Goal: Information Seeking & Learning: Learn about a topic

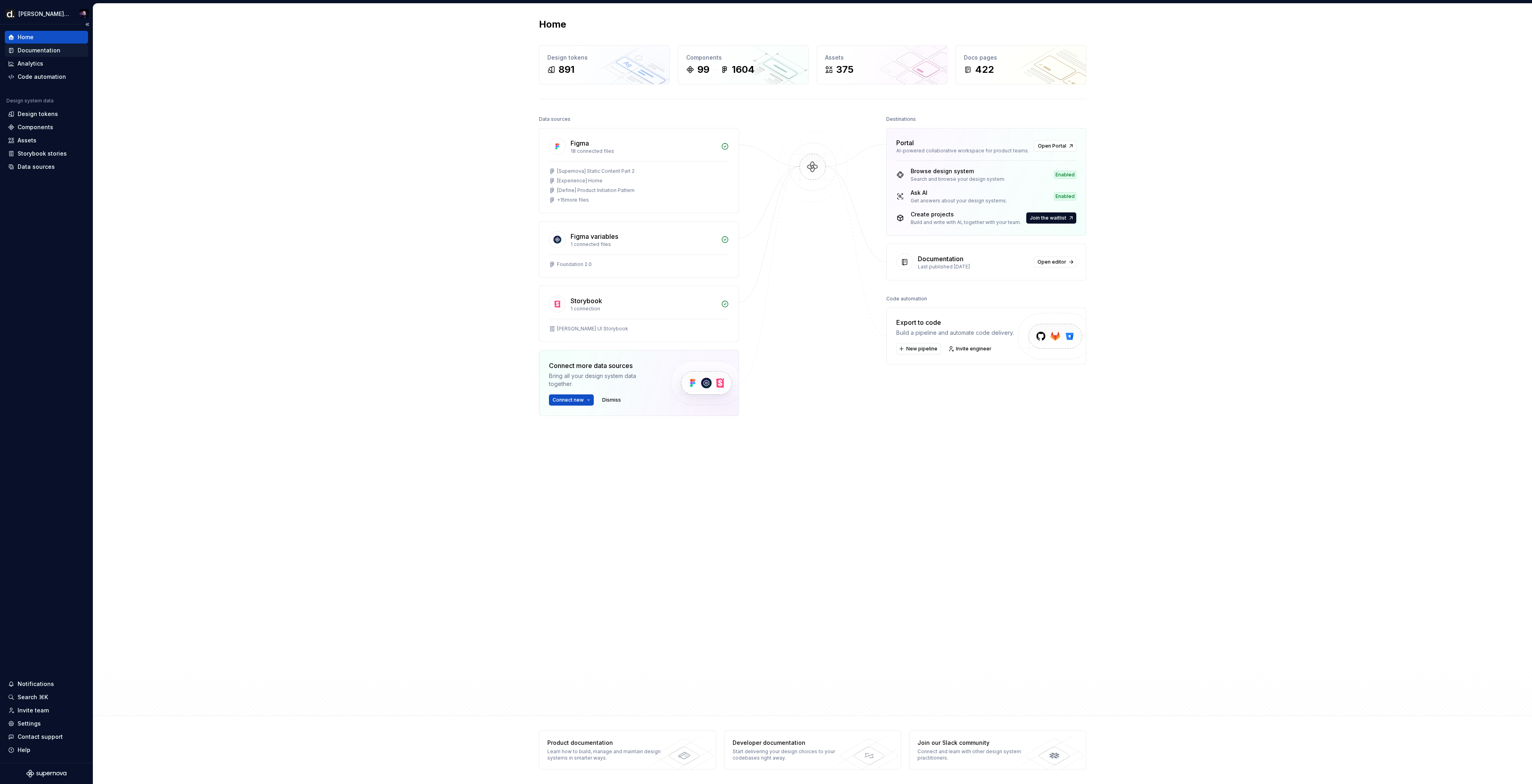
click at [51, 50] on div "Documentation" at bounding box center [39, 50] width 43 height 8
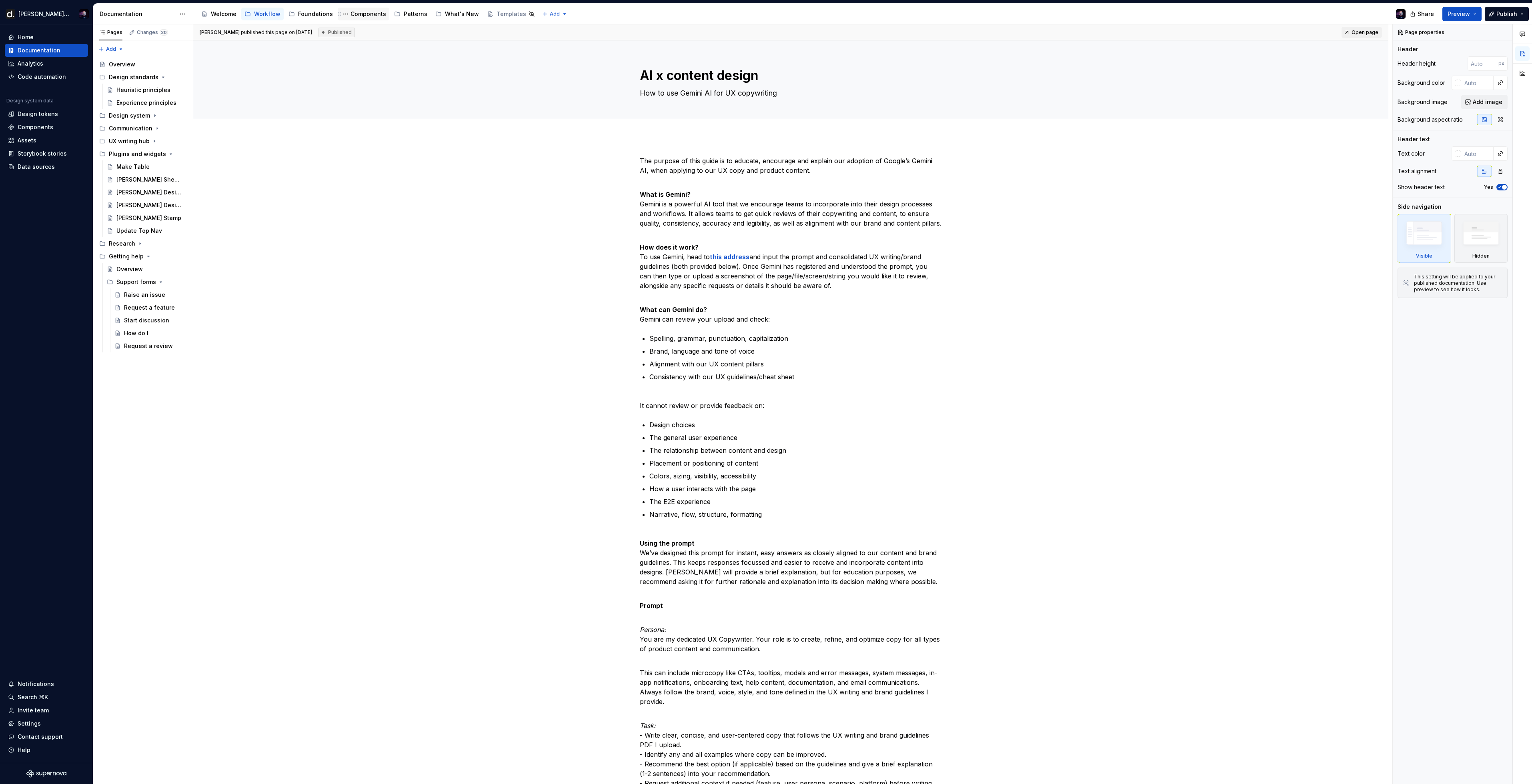
click at [361, 15] on div "Components" at bounding box center [368, 14] width 35 height 8
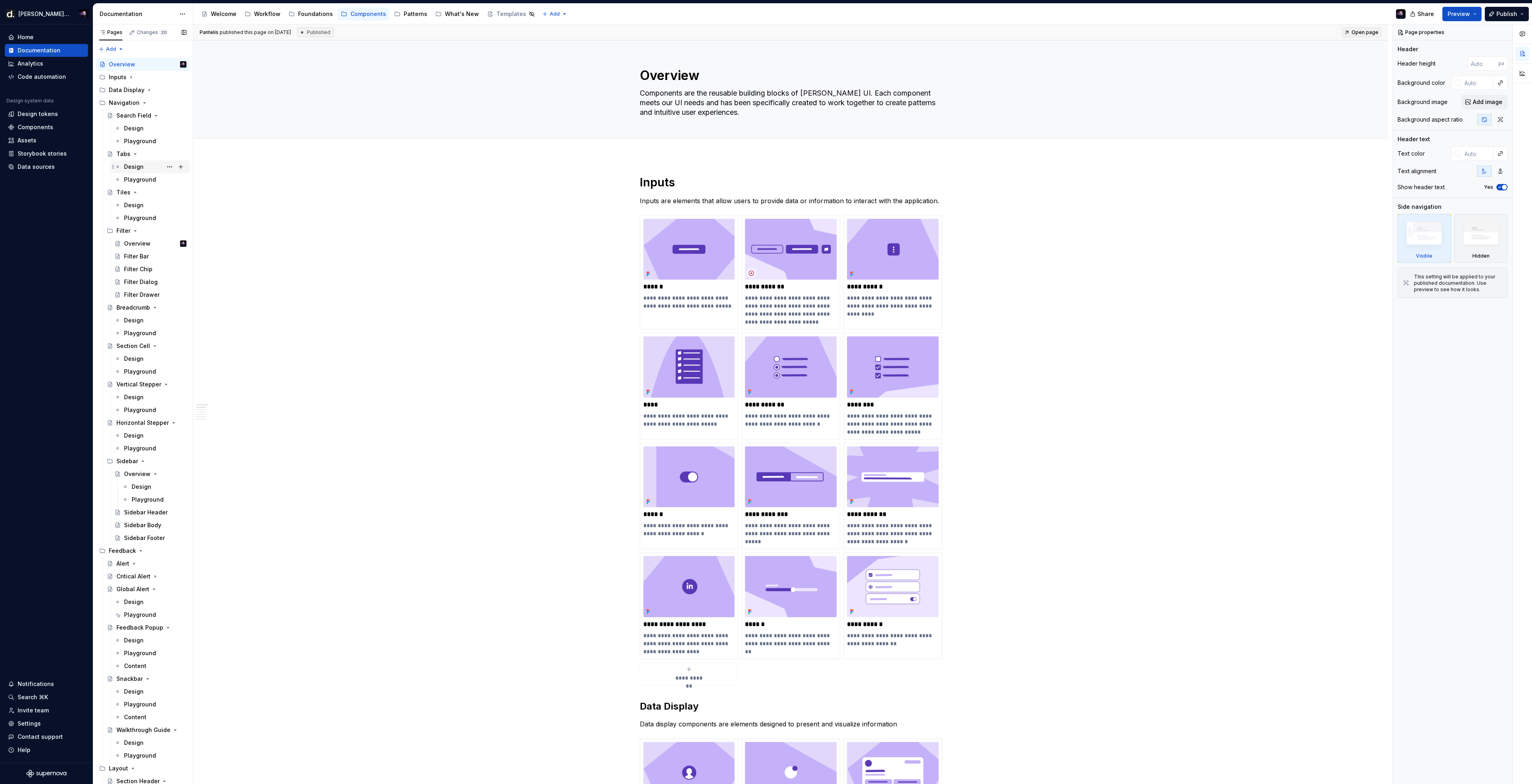
click at [125, 166] on div "Design" at bounding box center [134, 167] width 20 height 8
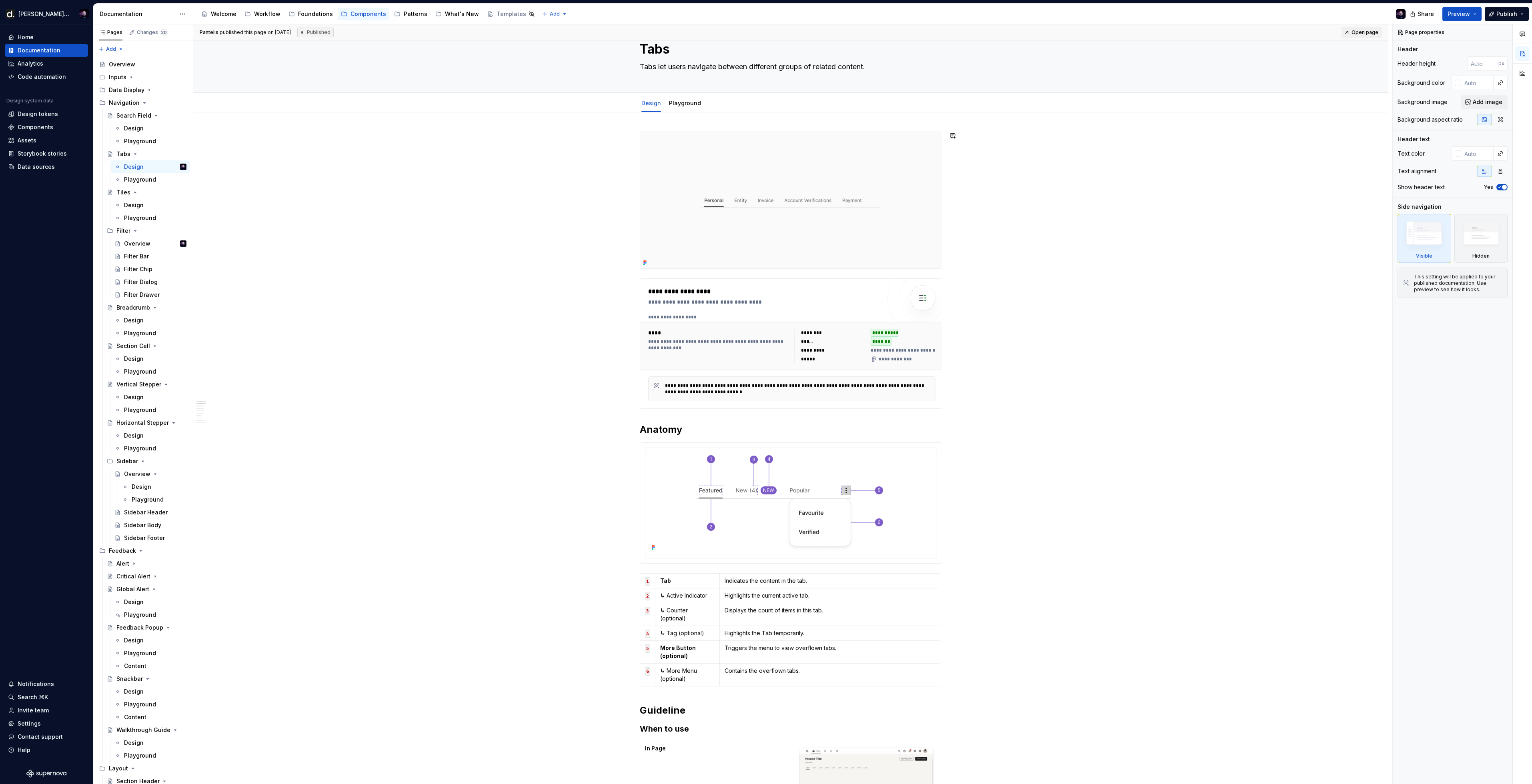
scroll to position [198, 0]
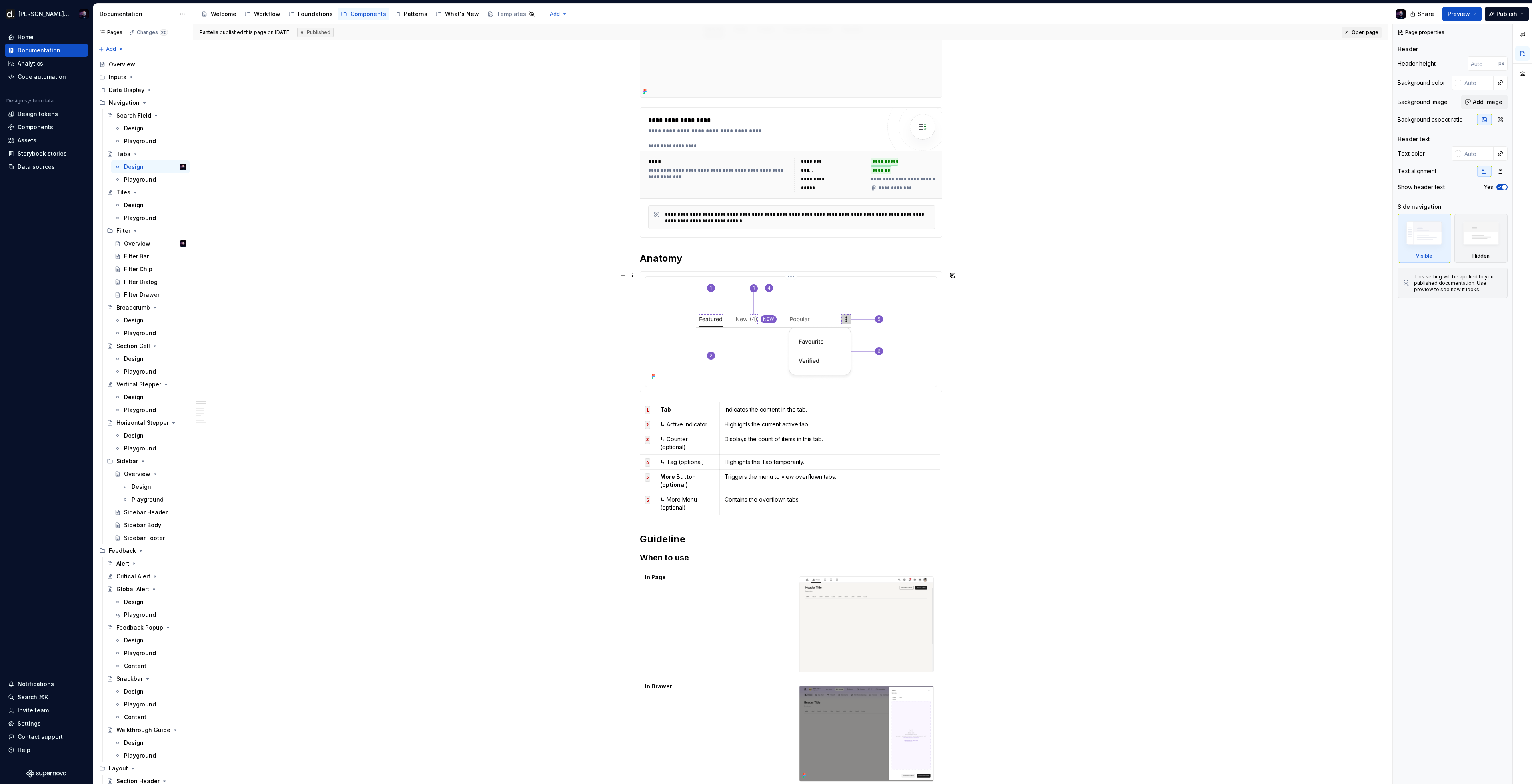
click at [817, 309] on img at bounding box center [791, 331] width 191 height 102
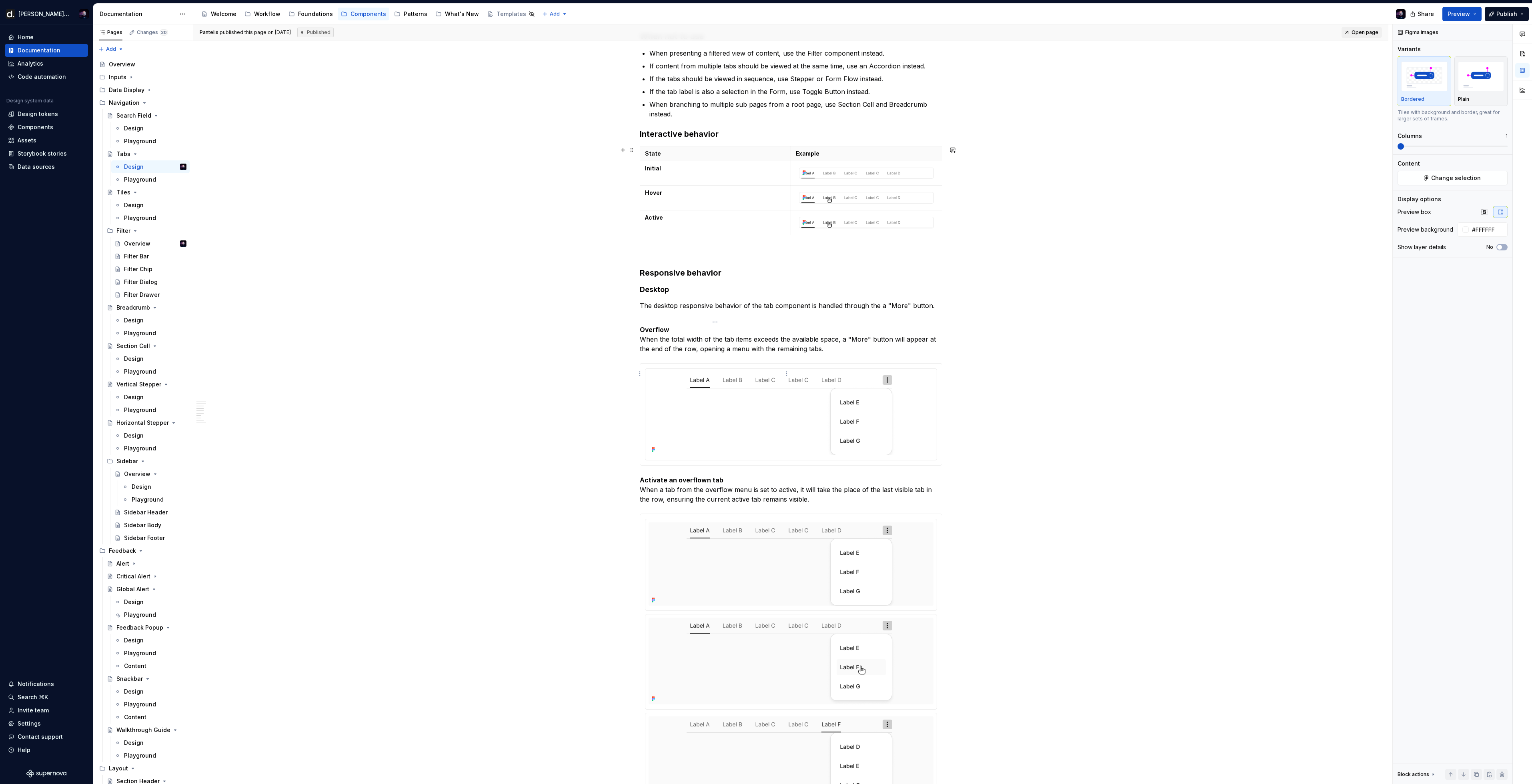
scroll to position [875, 0]
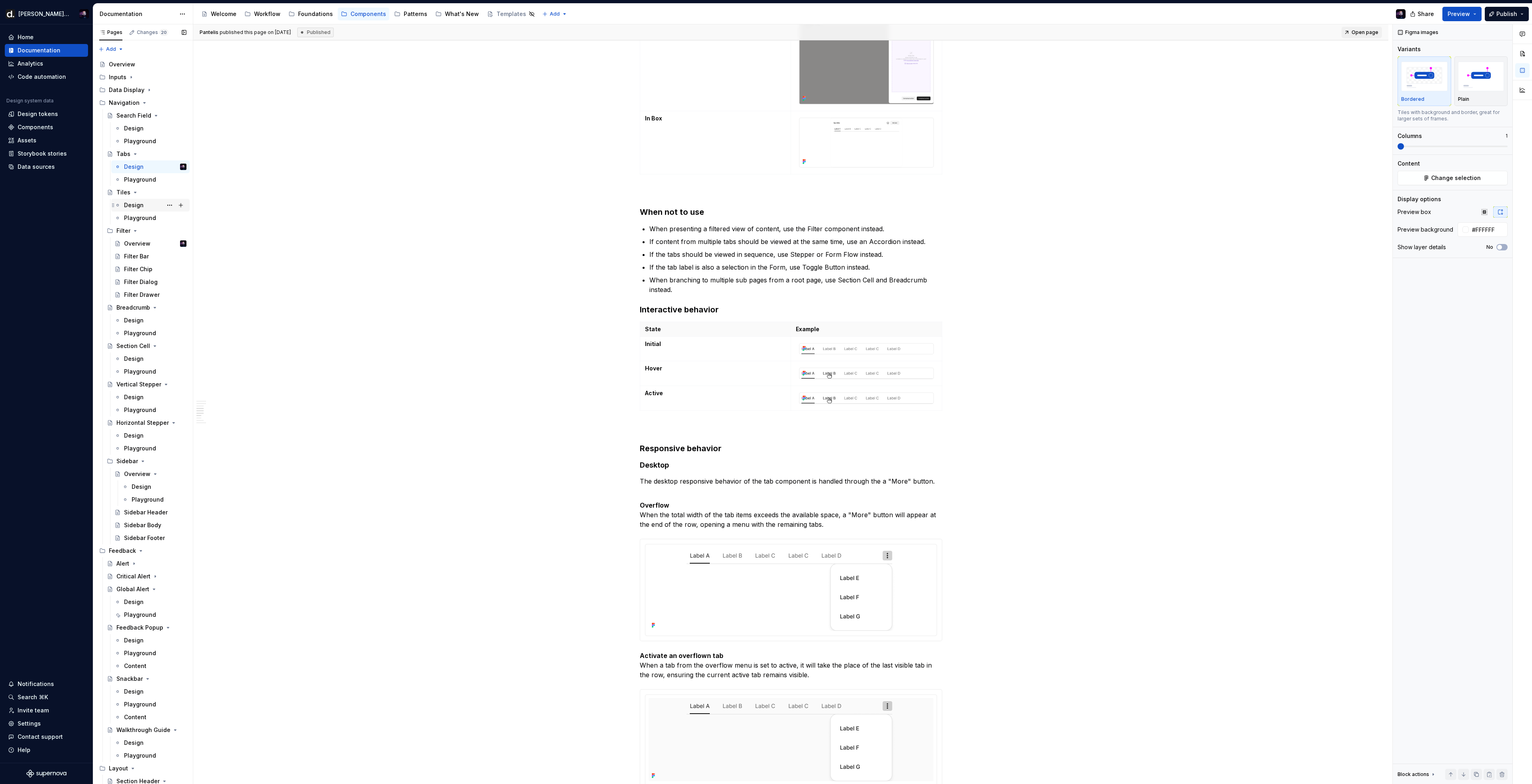
click at [132, 204] on div "Design" at bounding box center [134, 205] width 20 height 8
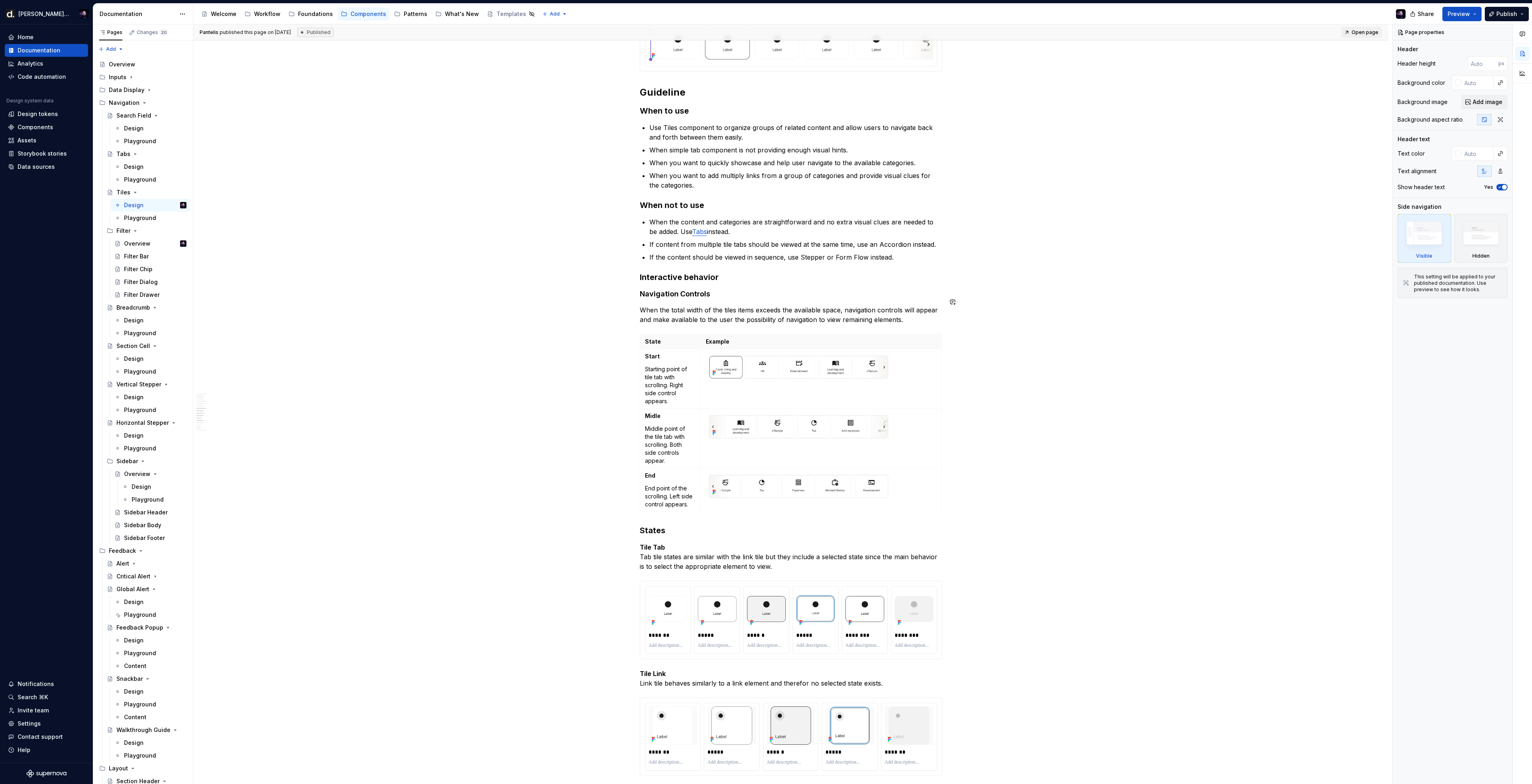
scroll to position [1188, 0]
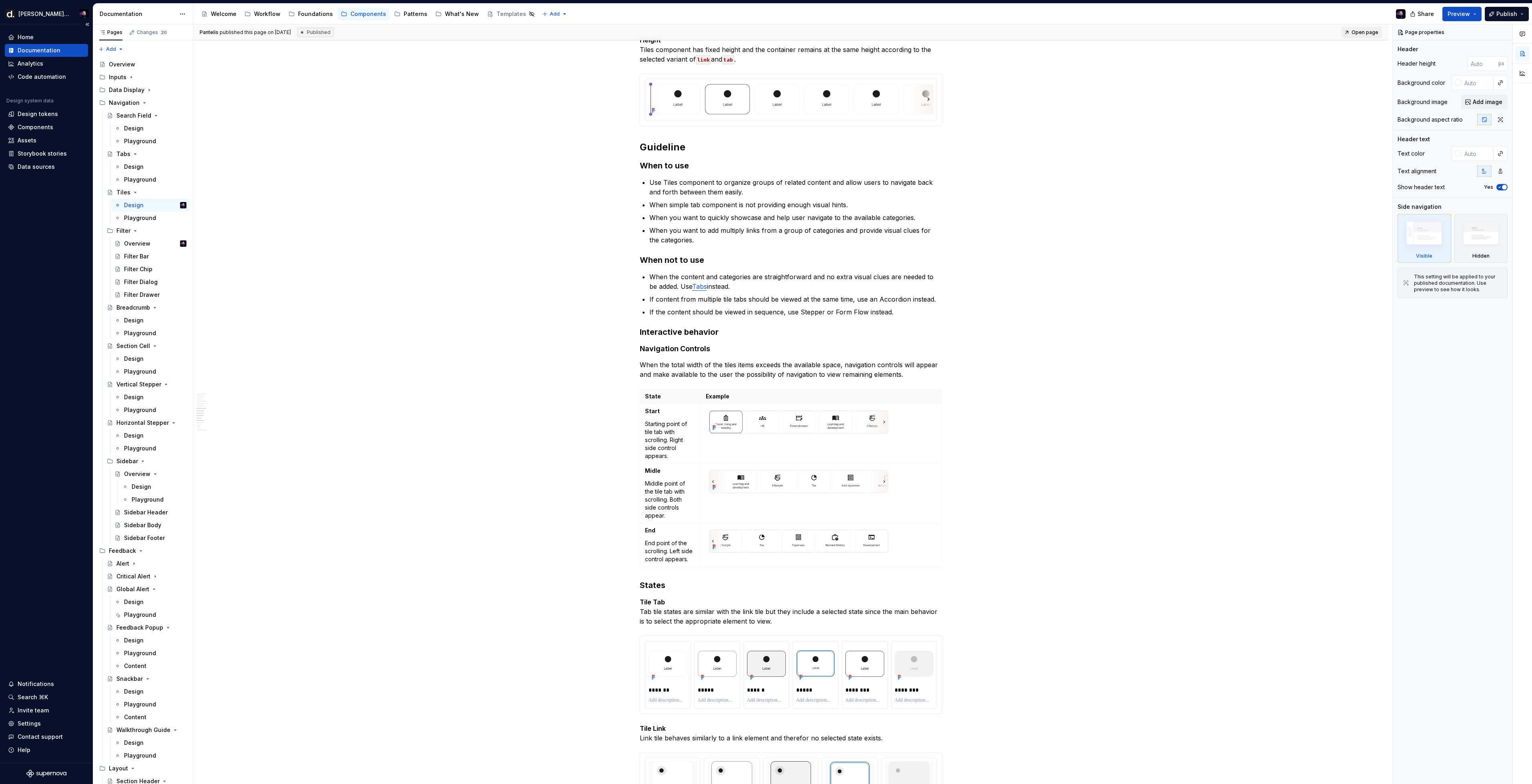
type textarea "*"
